Goal: Task Accomplishment & Management: Use online tool/utility

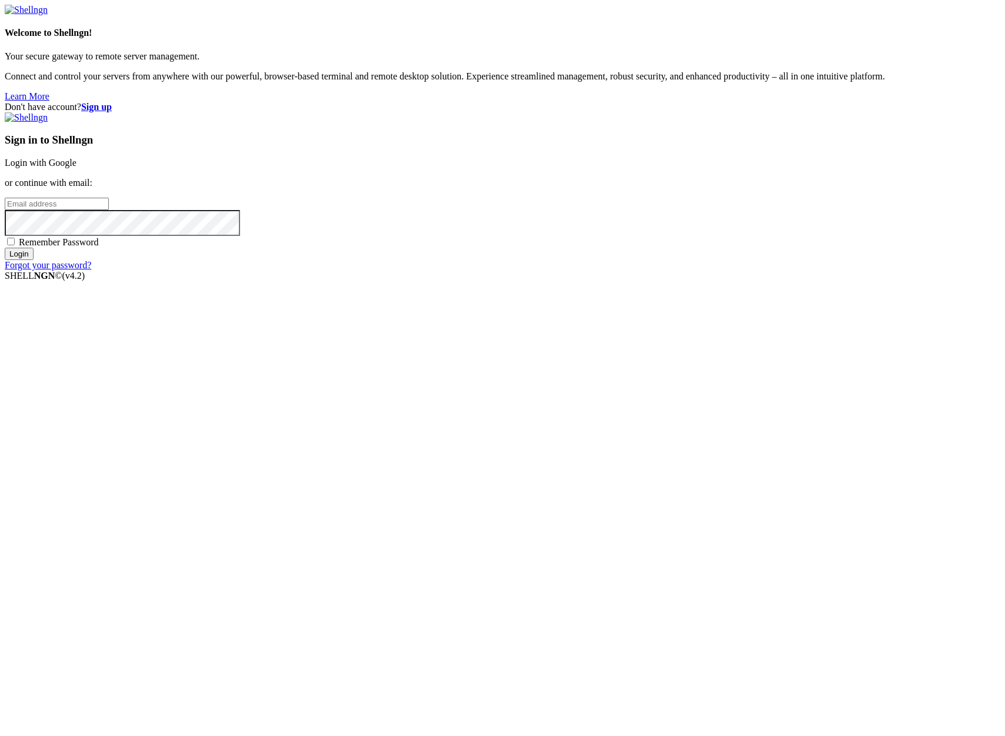
click at [109, 210] on input "email" at bounding box center [57, 204] width 104 height 12
type input "[PERSON_NAME][EMAIL_ADDRESS][DOMAIN_NAME]"
click at [5, 248] on input "Login" at bounding box center [19, 254] width 29 height 12
click at [436, 281] on div "Don't have account? Sign up Sign in to Shellngn Login with Google or continue w…" at bounding box center [503, 192] width 996 height 180
click at [5, 258] on input "Login" at bounding box center [19, 264] width 29 height 12
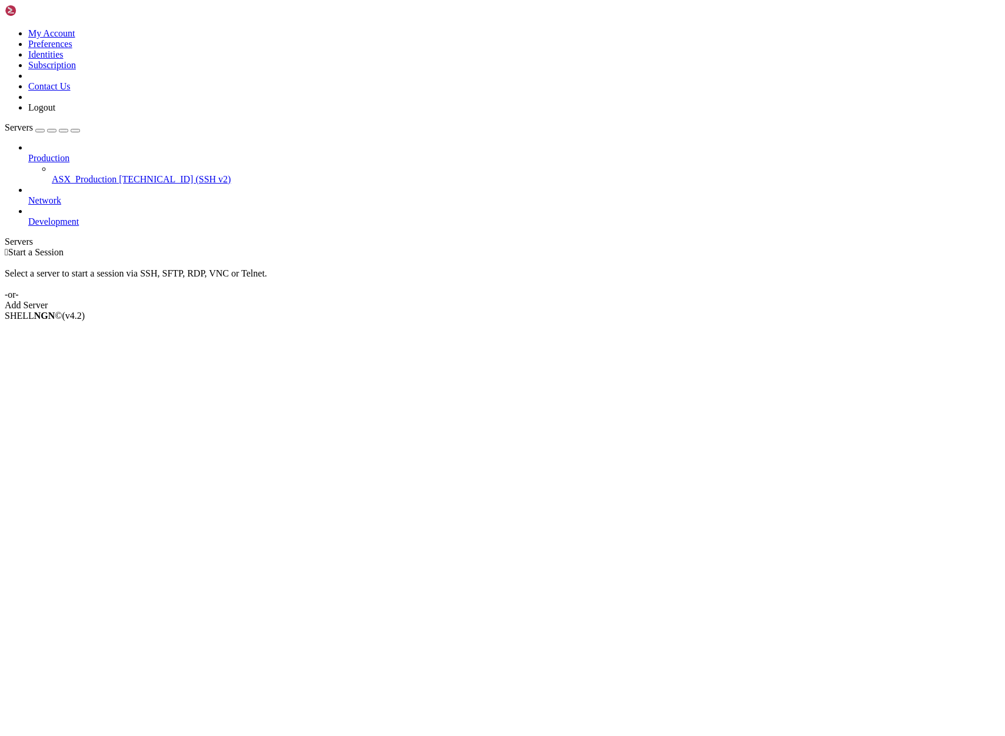
click at [96, 174] on span "ASX_Production" at bounding box center [84, 179] width 65 height 10
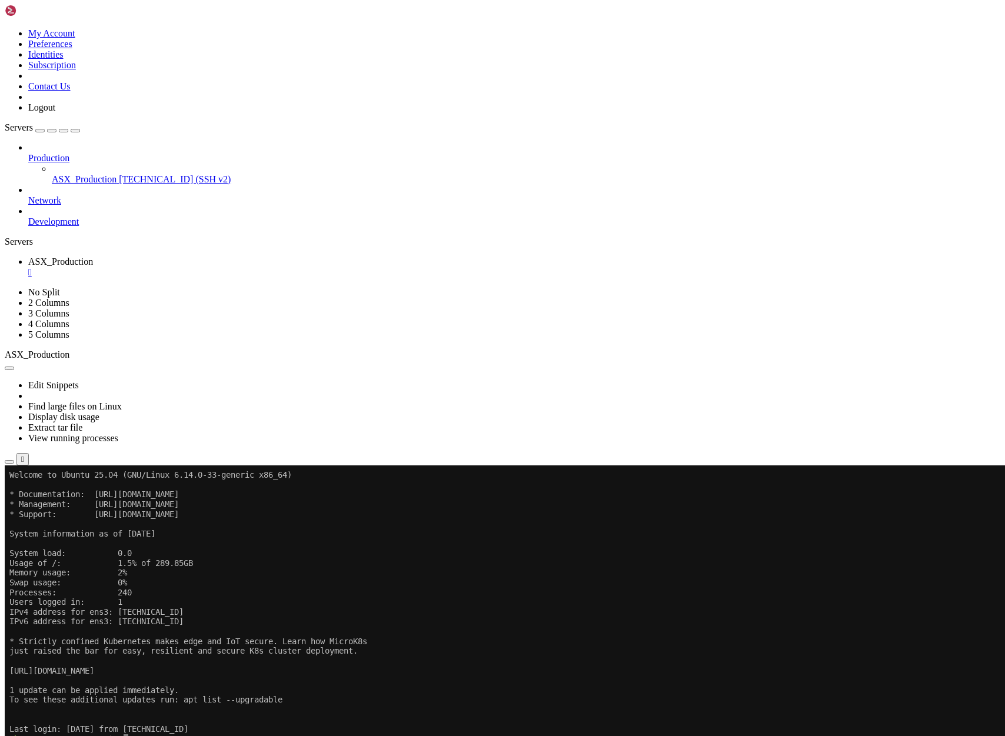
click at [9, 462] on icon "button" at bounding box center [9, 462] width 0 height 0
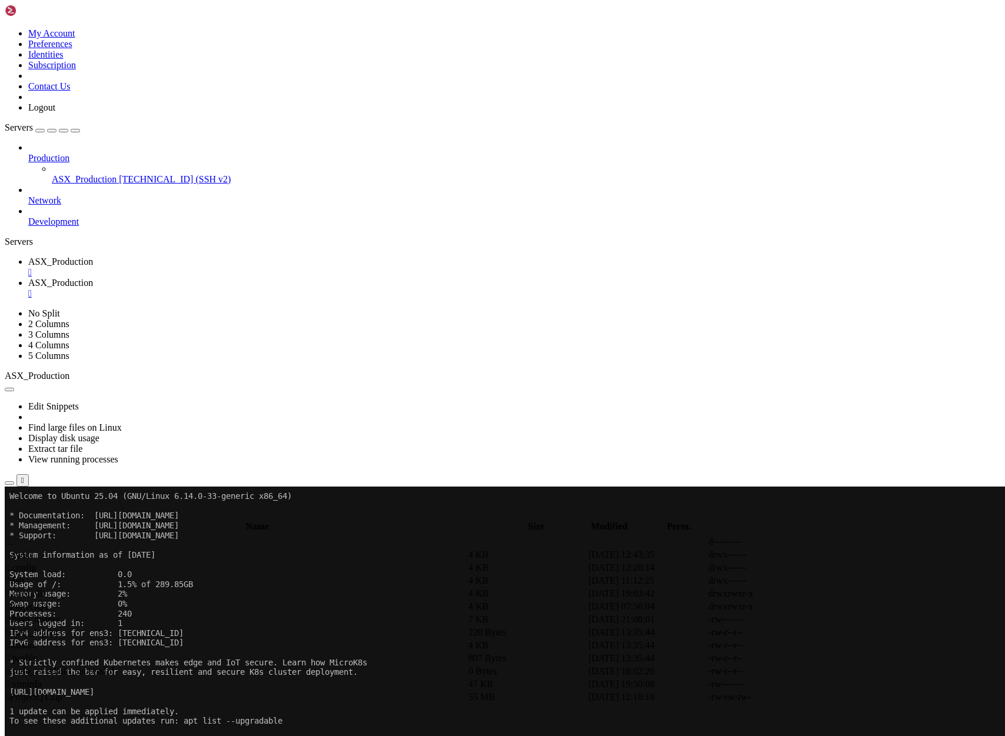
click at [49, 601] on span " ProjectQT" at bounding box center [27, 606] width 43 height 10
type input "/home/ubuntu/ProjectQT"
click at [649, 521] on th "Modified" at bounding box center [602, 527] width 91 height 12
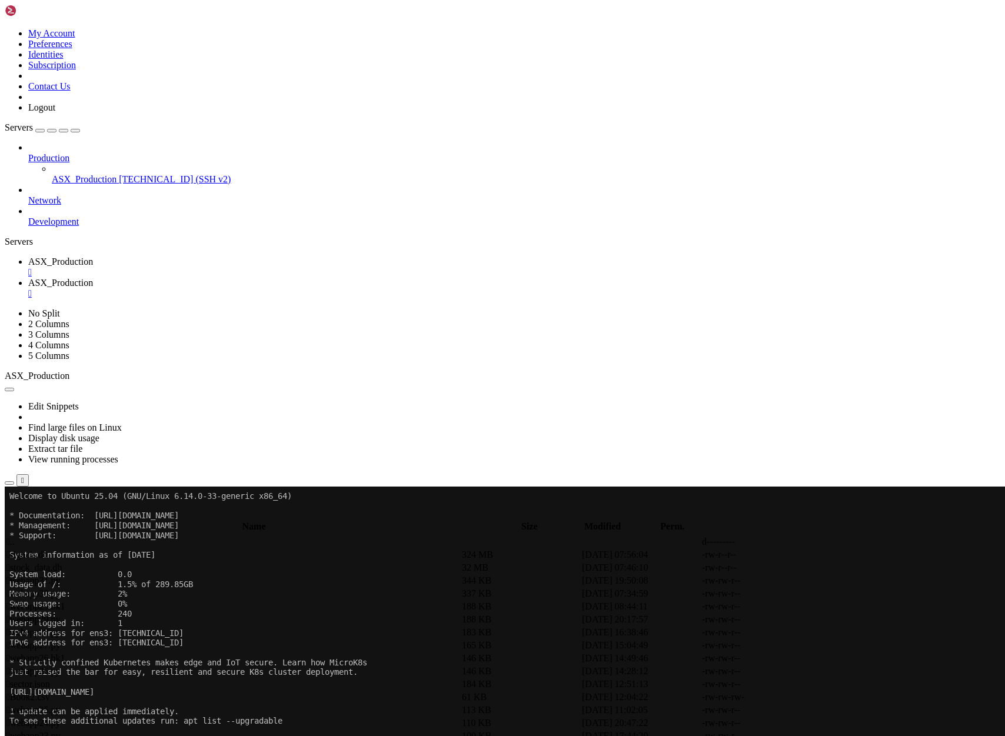
click at [200, 257] on link "ASX_Production " at bounding box center [514, 267] width 972 height 21
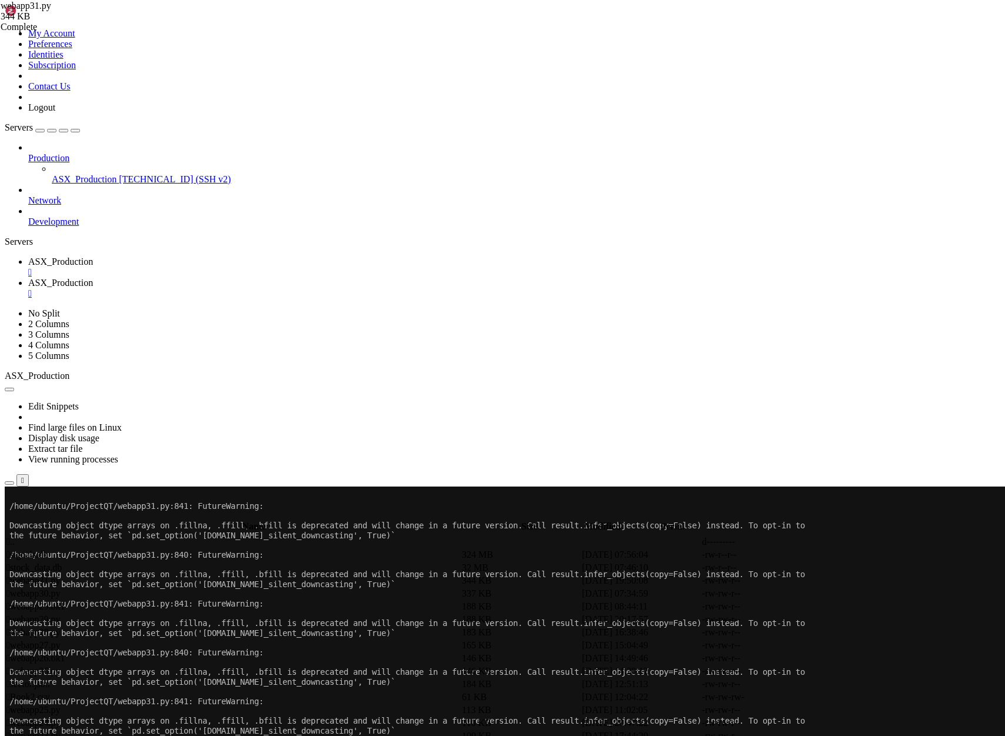
click at [104, 174] on span "ASX_Production" at bounding box center [84, 179] width 65 height 10
click at [105, 174] on span "ASX_Production" at bounding box center [84, 179] width 65 height 10
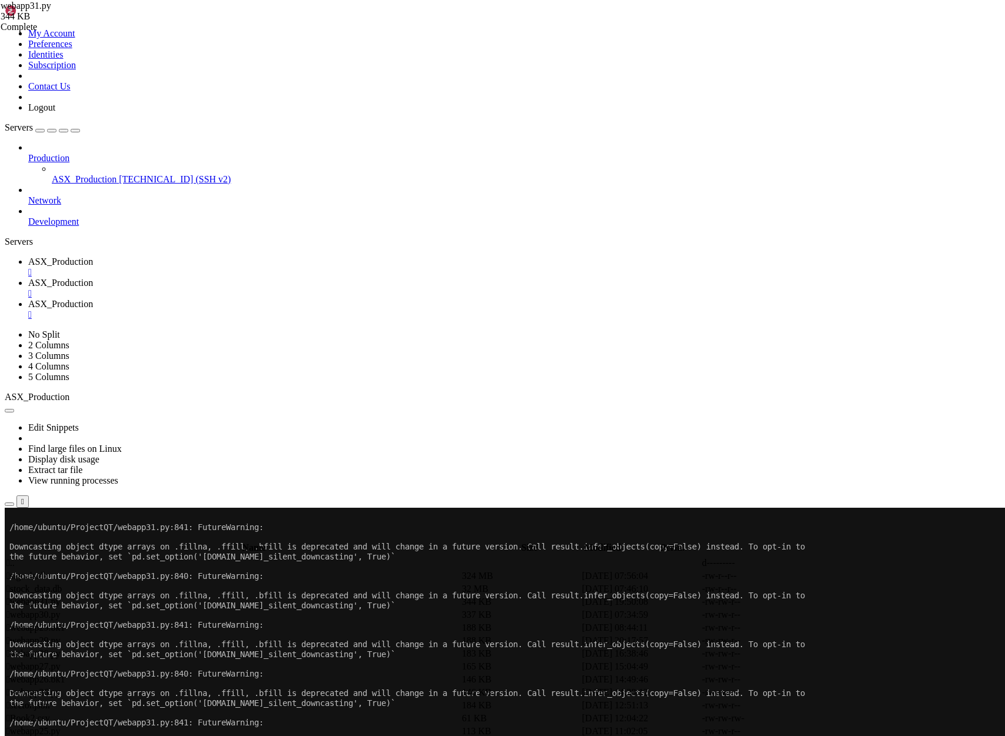
click at [93, 257] on span "ASX_Production" at bounding box center [60, 262] width 65 height 10
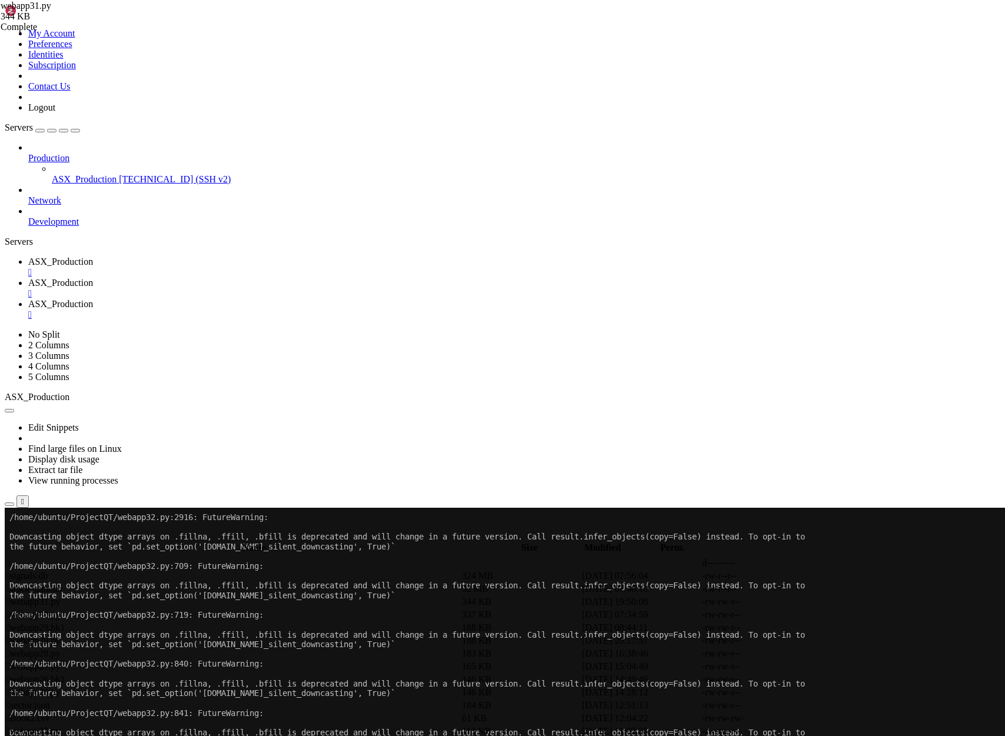
scroll to position [19, 0]
